Goal: Task Accomplishment & Management: Manage account settings

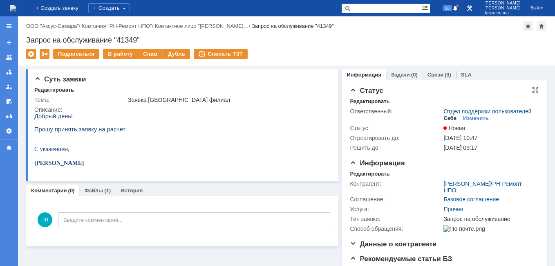
click at [445, 121] on div "Себе" at bounding box center [449, 118] width 13 height 7
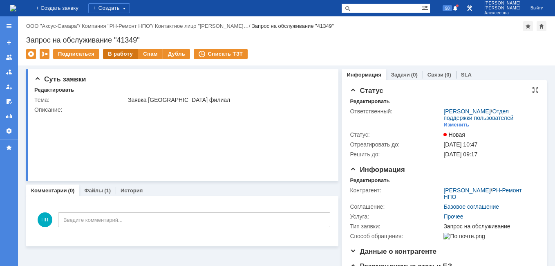
click at [114, 52] on div "В работу" at bounding box center [120, 54] width 35 height 10
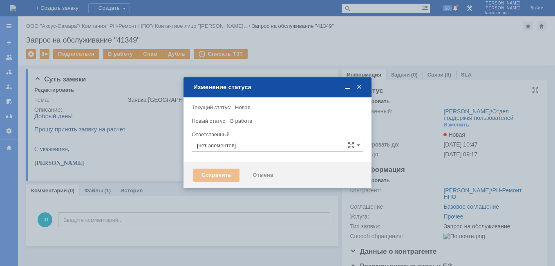
type input "[PERSON_NAME]"
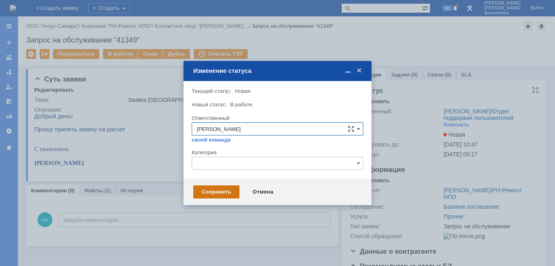
click at [222, 191] on div "Сохранить" at bounding box center [216, 191] width 46 height 13
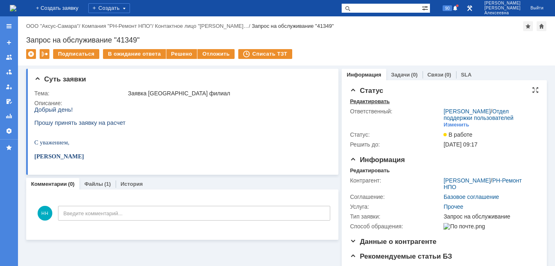
click at [360, 103] on div "Редактировать" at bounding box center [370, 101] width 40 height 7
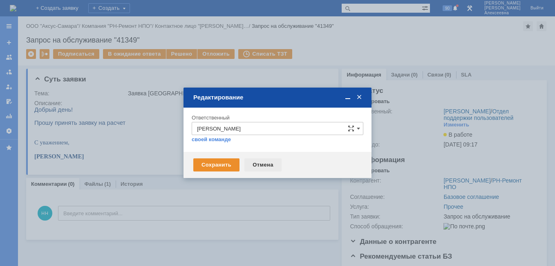
click at [260, 165] on div "Отмена" at bounding box center [262, 164] width 37 height 13
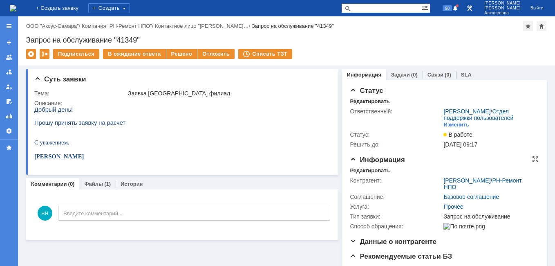
click at [367, 174] on div "Редактировать" at bounding box center [370, 170] width 40 height 7
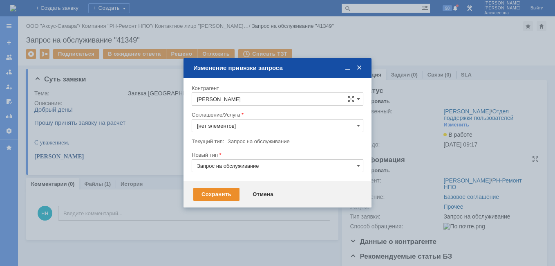
type input "Прочее"
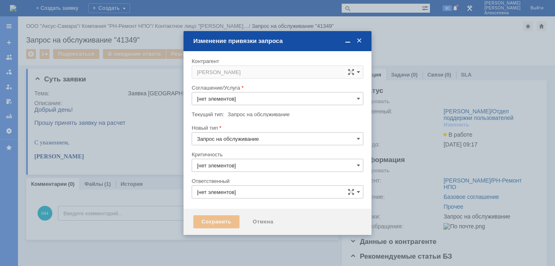
type input "3. Низкая"
type input "[PERSON_NAME]"
type input "Прочее"
type input "[не указано]"
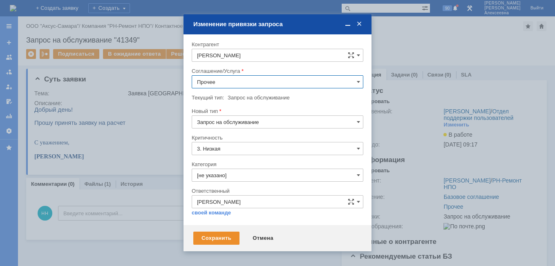
click at [356, 82] on input "Прочее" at bounding box center [278, 81] width 172 height 13
click at [238, 164] on span "Проектная деятельность" at bounding box center [277, 164] width 161 height 7
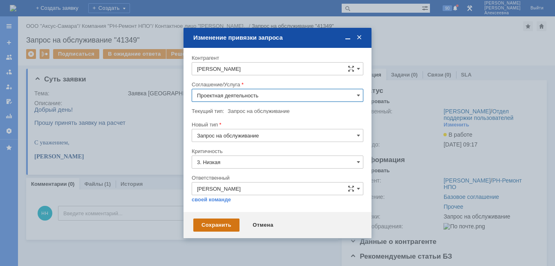
type input "Проектная деятельность"
click at [214, 225] on div "Сохранить" at bounding box center [216, 224] width 46 height 13
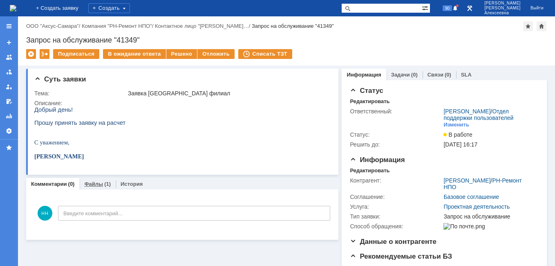
click at [97, 184] on link "Файлы" at bounding box center [93, 184] width 19 height 6
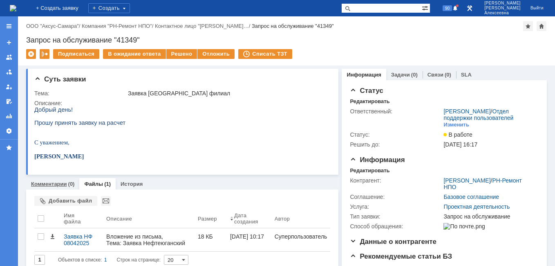
click at [54, 186] on link "Комментарии" at bounding box center [49, 184] width 36 height 6
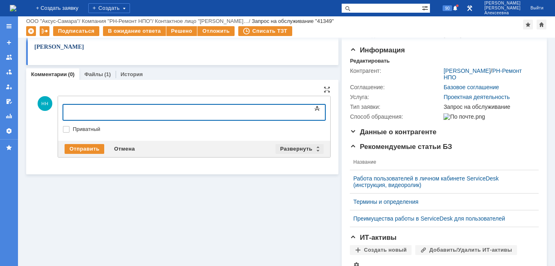
click at [314, 147] on div "Развернуть" at bounding box center [299, 149] width 49 height 10
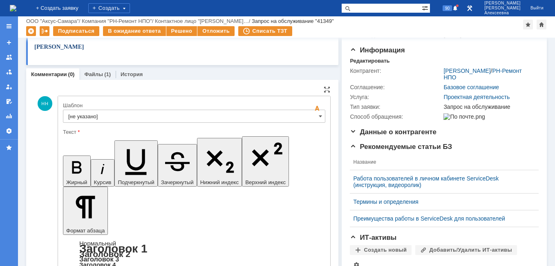
click at [312, 117] on input "[не указано]" at bounding box center [194, 116] width 262 height 13
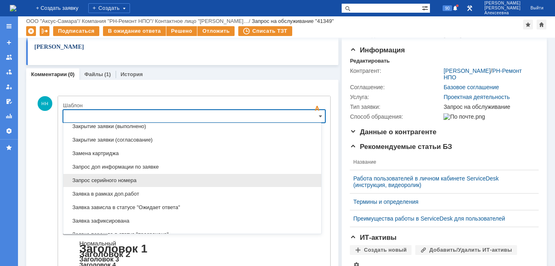
scroll to position [403, 0]
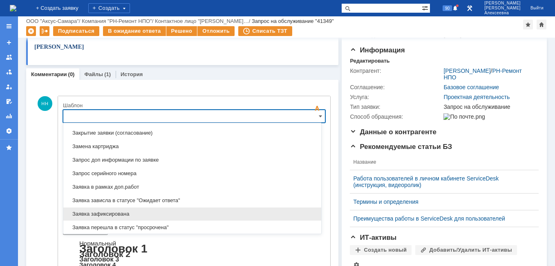
click at [123, 213] on span "Заявка зафиксирована" at bounding box center [192, 213] width 248 height 7
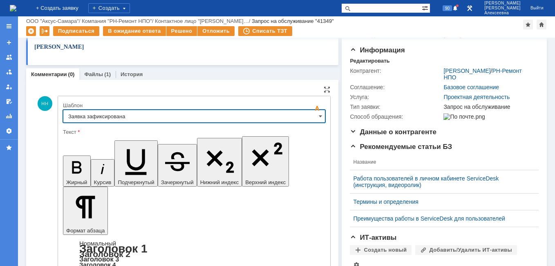
type input "Заявка зафиксирована"
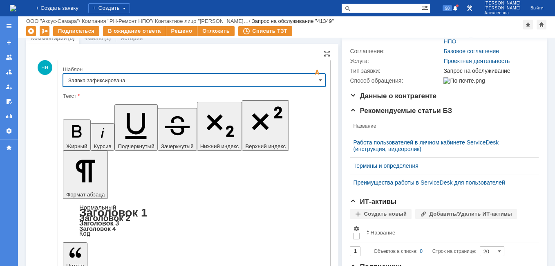
scroll to position [163, 0]
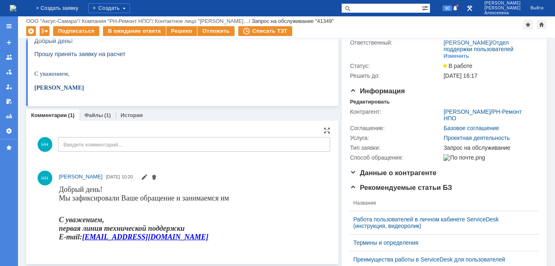
scroll to position [0, 0]
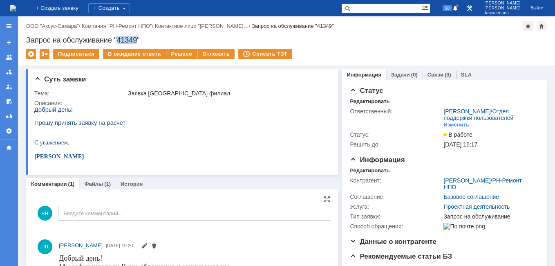
drag, startPoint x: 137, startPoint y: 40, endPoint x: 118, endPoint y: 38, distance: 18.5
click at [118, 38] on div "Запрос на обслуживание "41349"" at bounding box center [286, 40] width 521 height 8
copy div "41349"
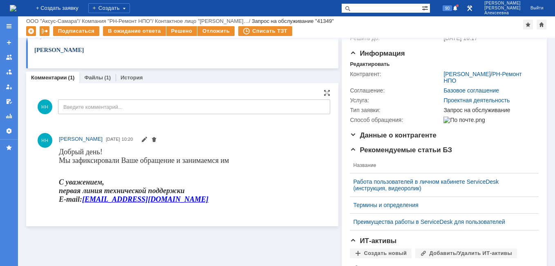
scroll to position [82, 0]
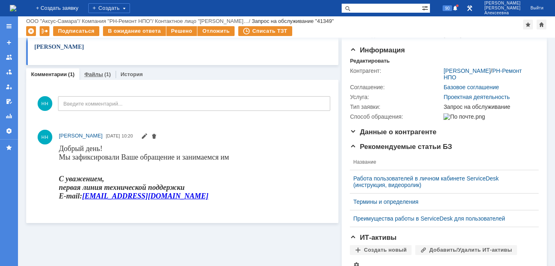
click at [97, 72] on link "Файлы" at bounding box center [93, 74] width 19 height 6
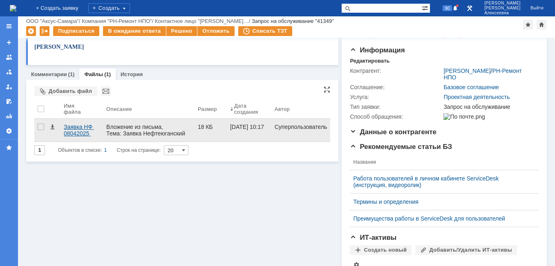
click at [70, 128] on div "Заявка НФ 08042025 .docx" at bounding box center [82, 129] width 36 height 13
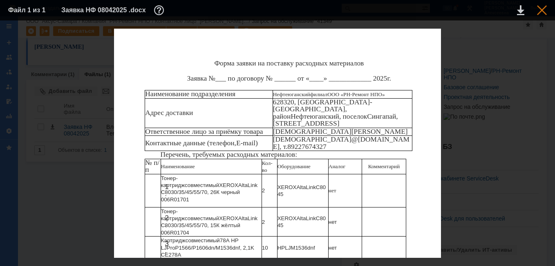
click at [538, 6] on div at bounding box center [542, 10] width 10 height 10
